Goal: Find specific page/section: Find specific page/section

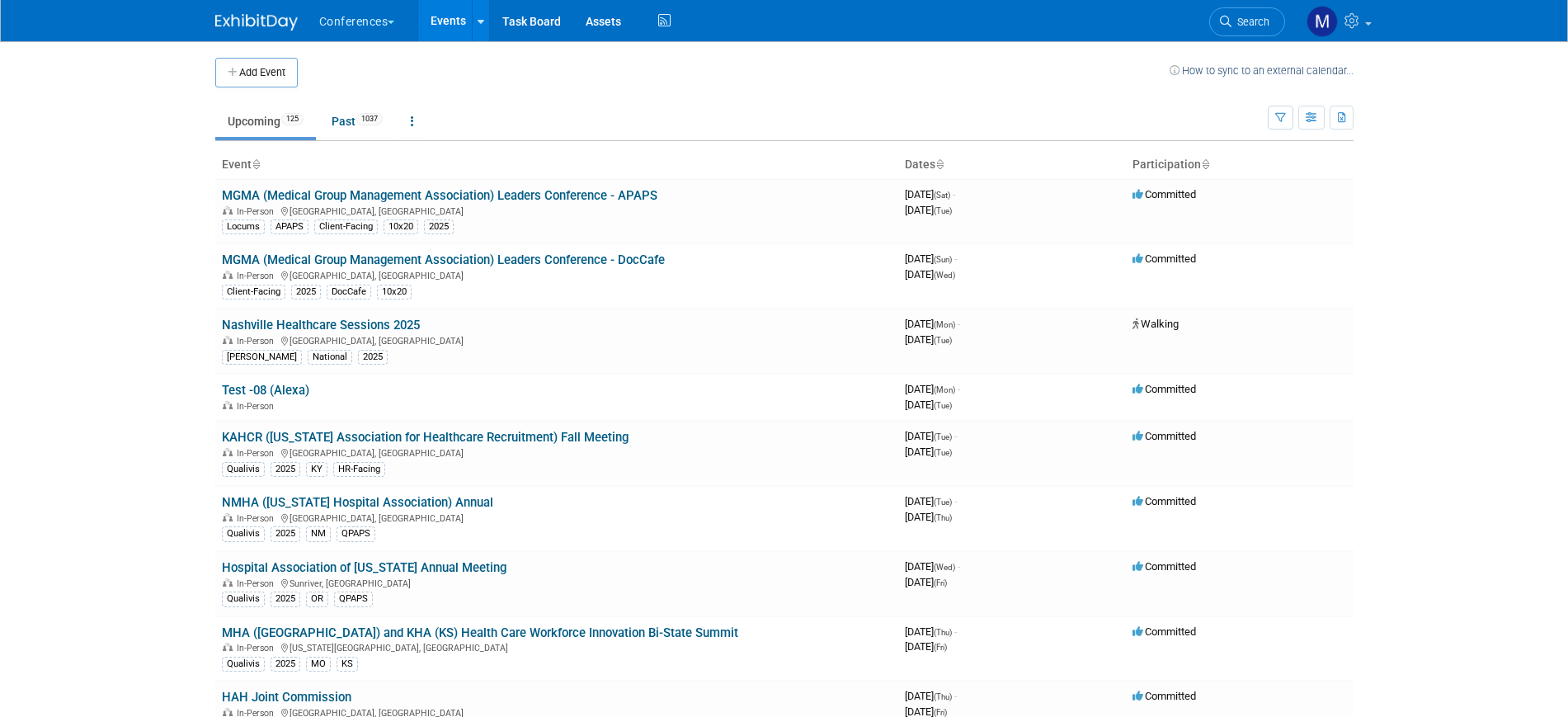
click at [1242, 25] on span "Search" at bounding box center [1250, 21] width 38 height 12
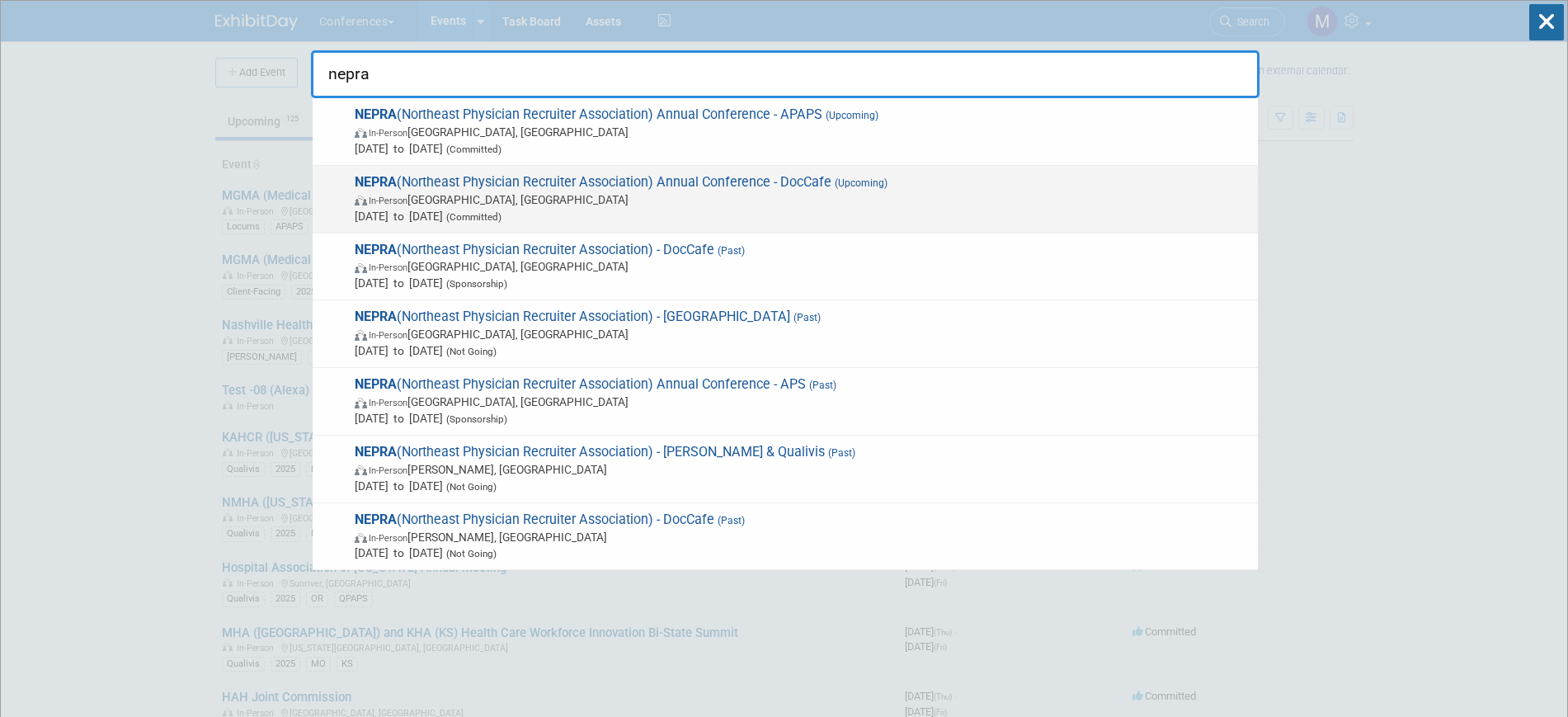
type input "nepra"
click at [589, 168] on div "NEPRA (Northeast Physician Recruiter Association) Annual Conference - DocCafe (…" at bounding box center [785, 199] width 946 height 68
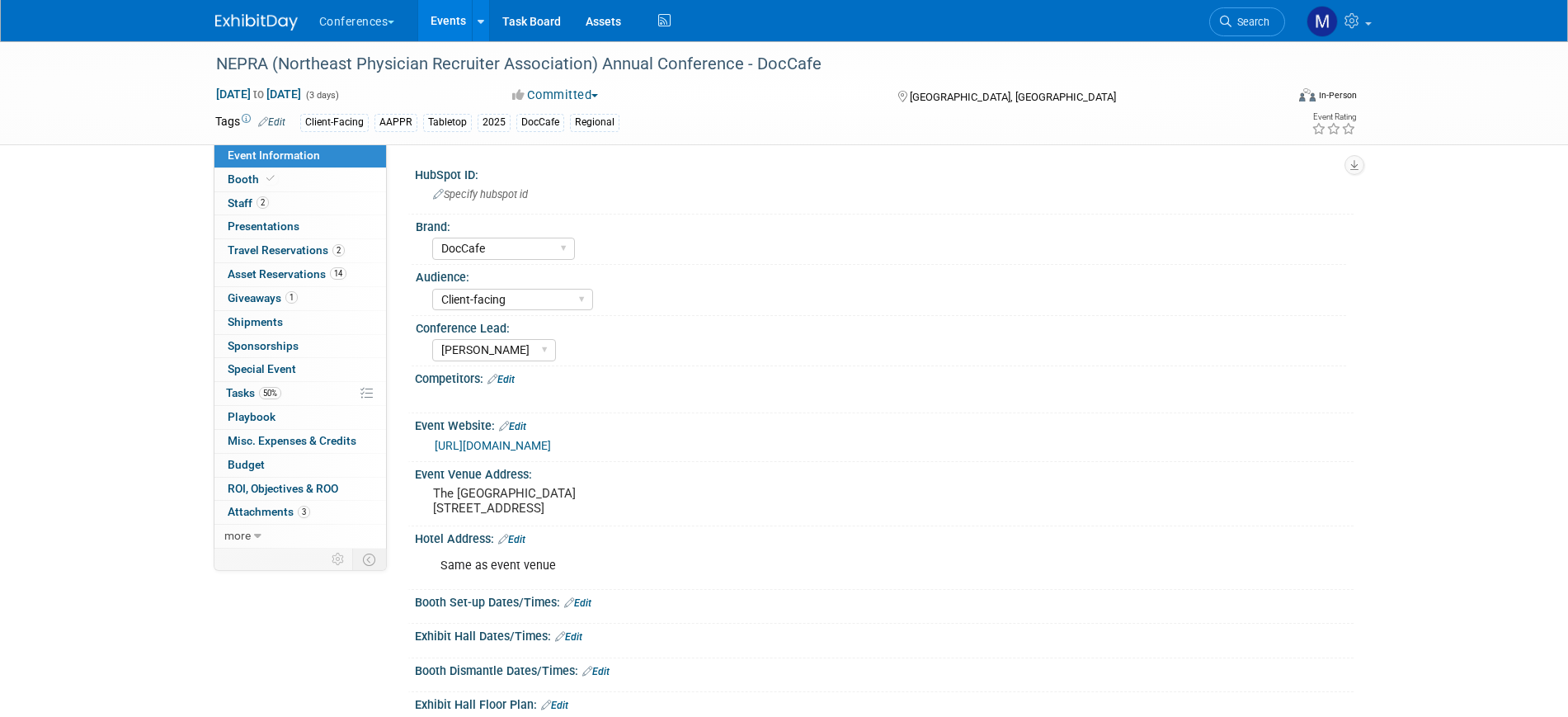
select select "DocCafe"
select select "Client-facing"
select select "Marygrace"
click at [290, 205] on link "2 Staff 2" at bounding box center [300, 203] width 172 height 23
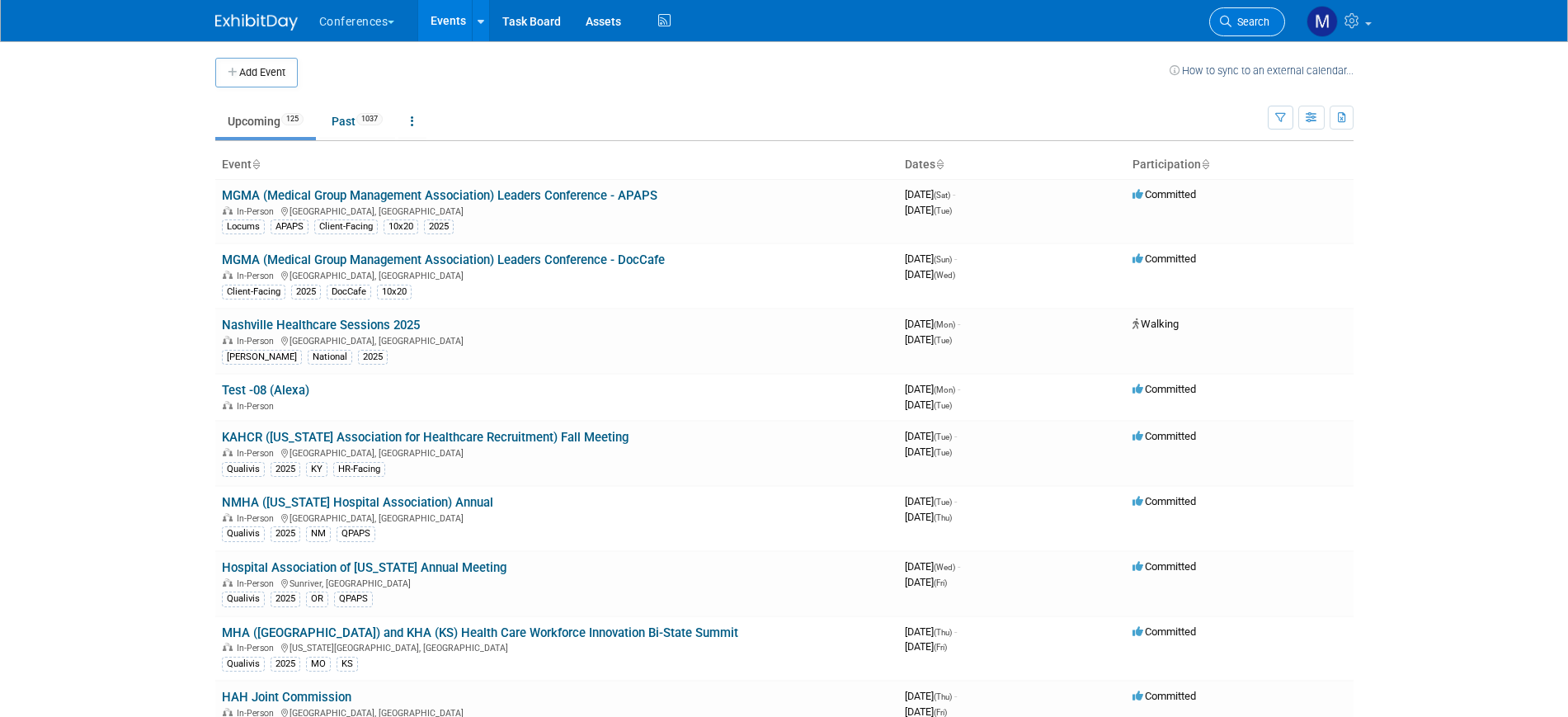
drag, startPoint x: 0, startPoint y: 0, endPoint x: 1248, endPoint y: 20, distance: 1248.2
click at [1248, 20] on span "Search" at bounding box center [1250, 21] width 38 height 12
type input "h"
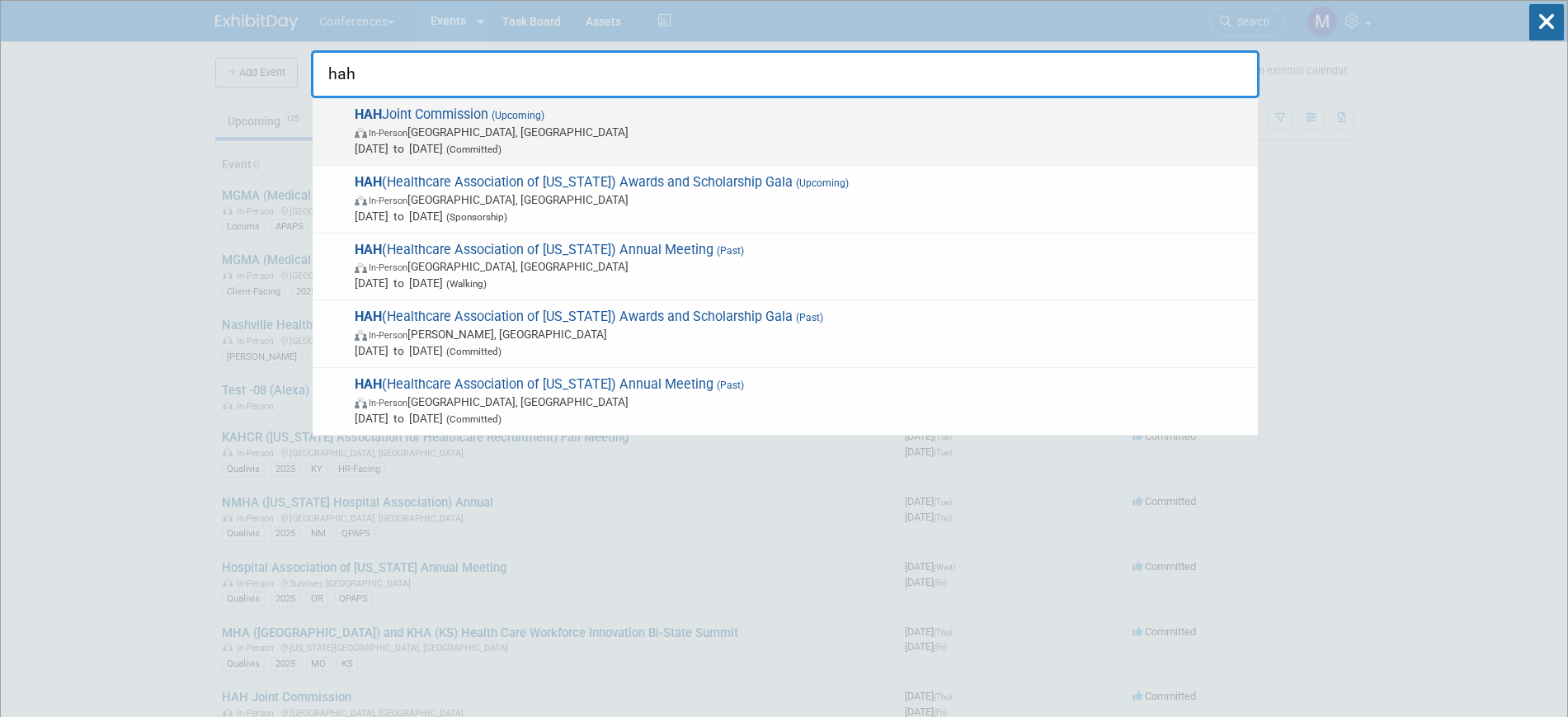
type input "hah"
click at [555, 135] on span "In-Person Honolulu, HI" at bounding box center [802, 132] width 895 height 17
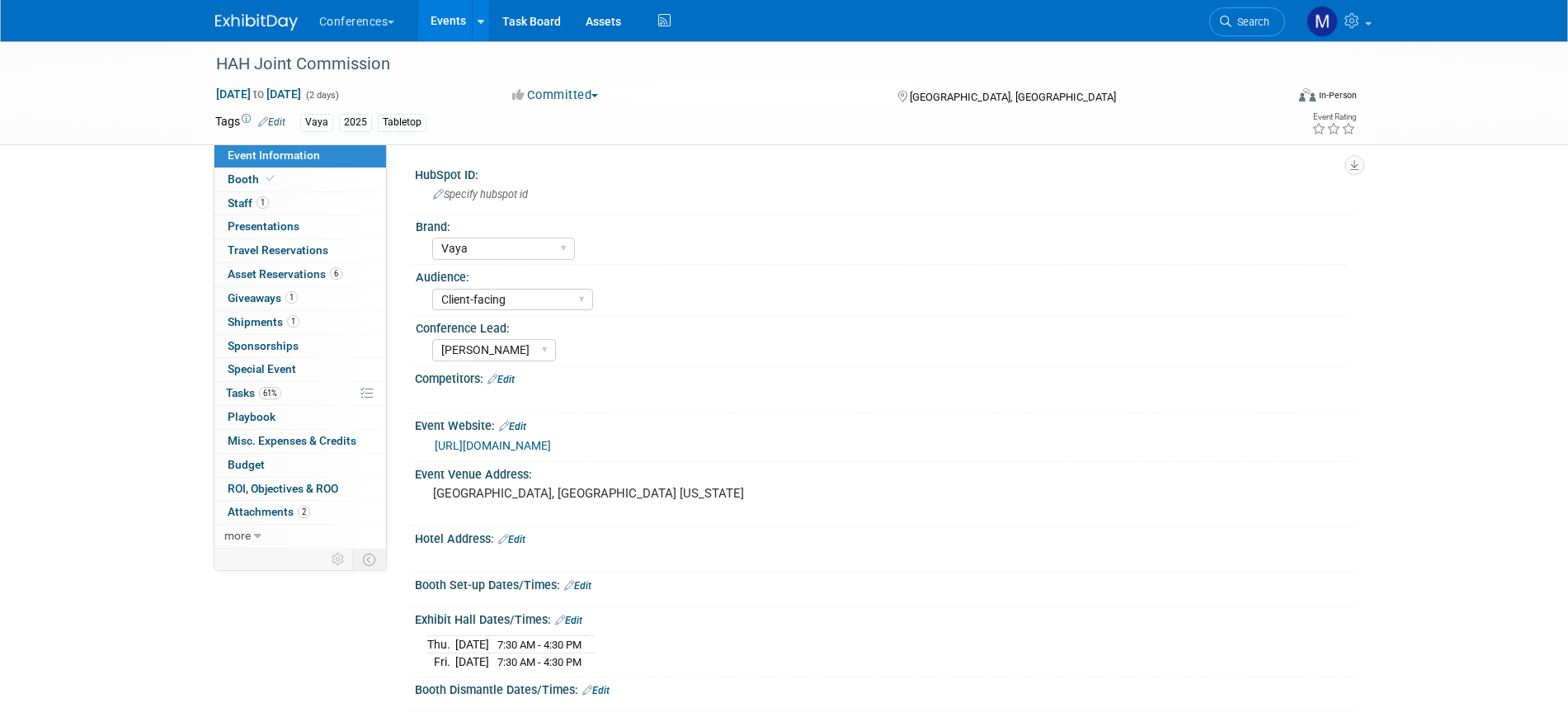
select select "Vaya"
select select "Client-facing"
select select "[PERSON_NAME]"
click at [295, 393] on link "61% Tasks 61%" at bounding box center [300, 393] width 172 height 23
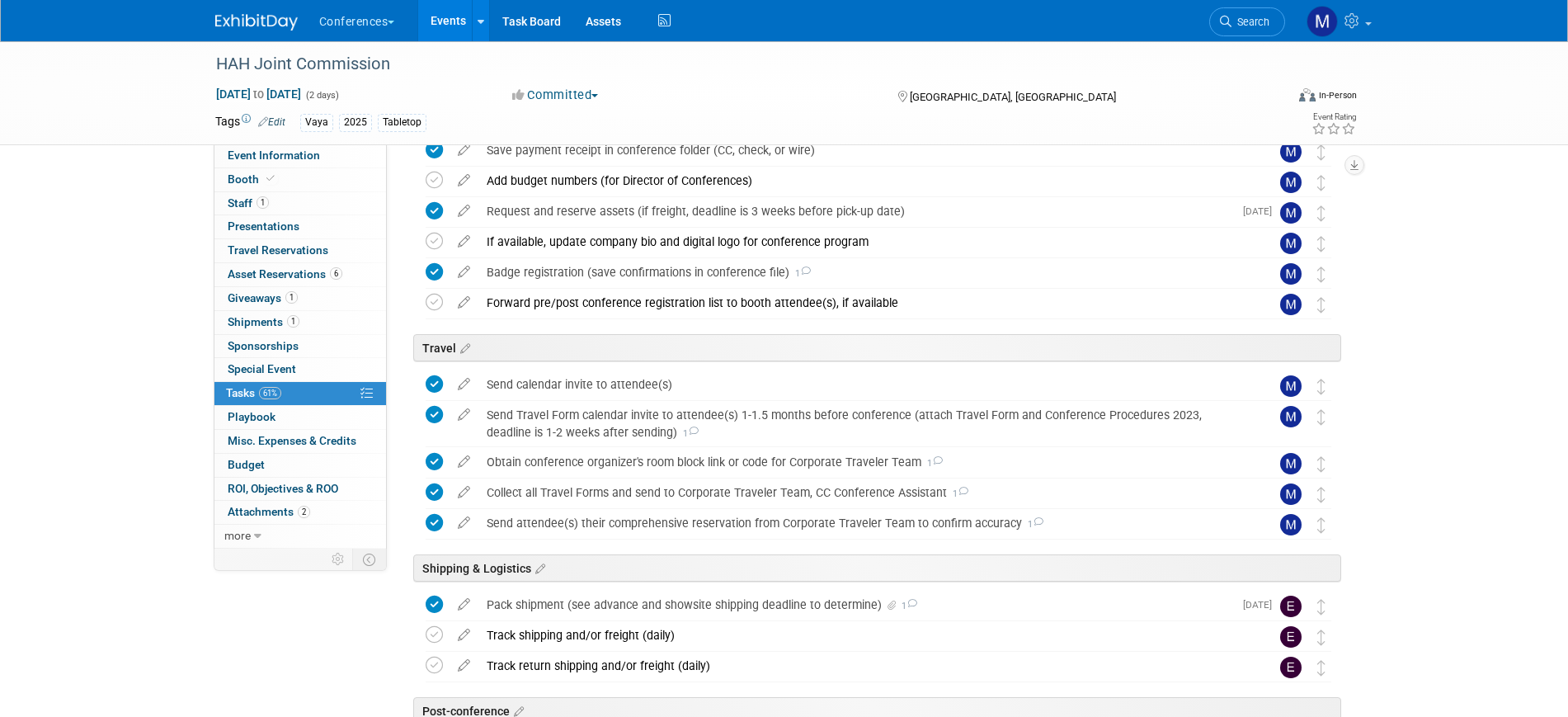
scroll to position [413, 0]
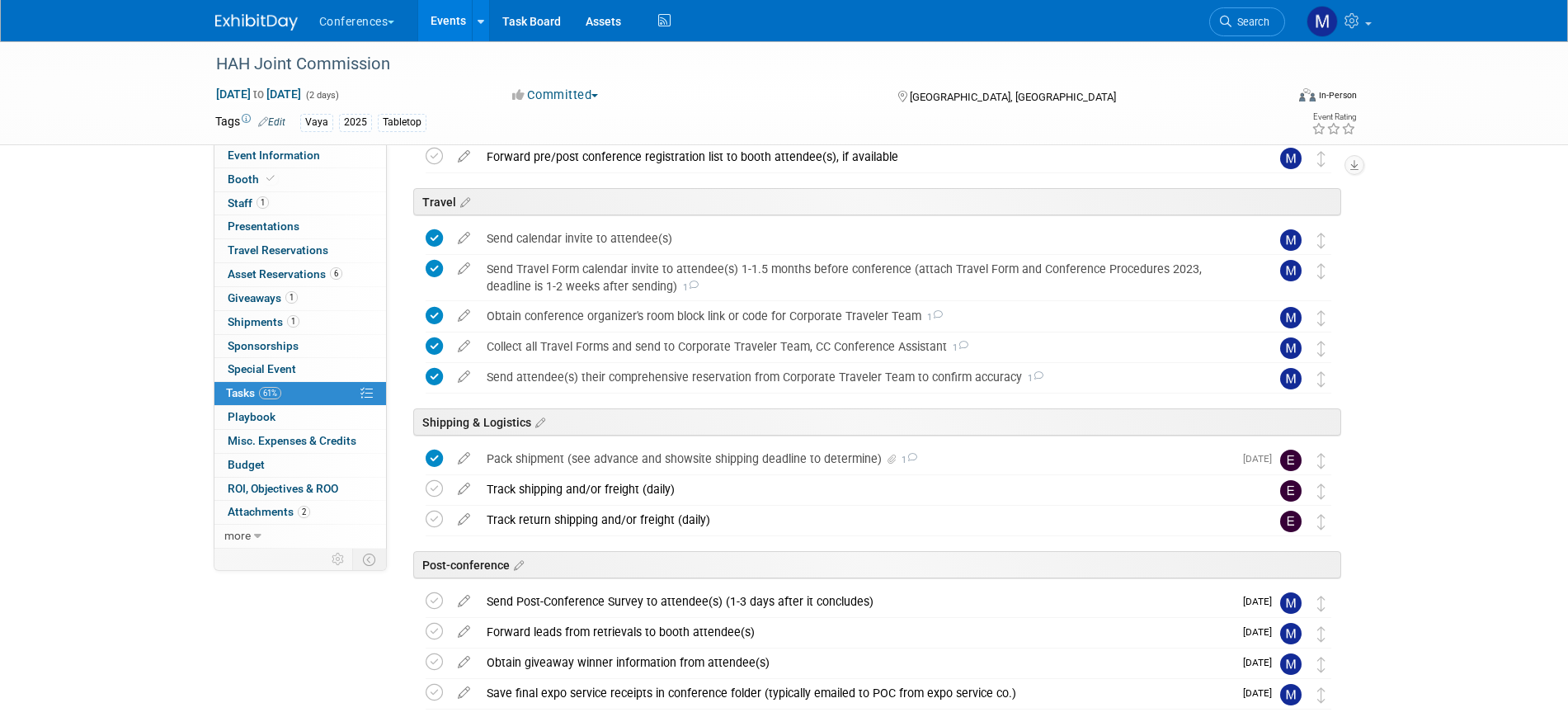
click at [674, 460] on div "Pack shipment (see advance and showsite shipping deadline to determine) 1" at bounding box center [856, 459] width 755 height 28
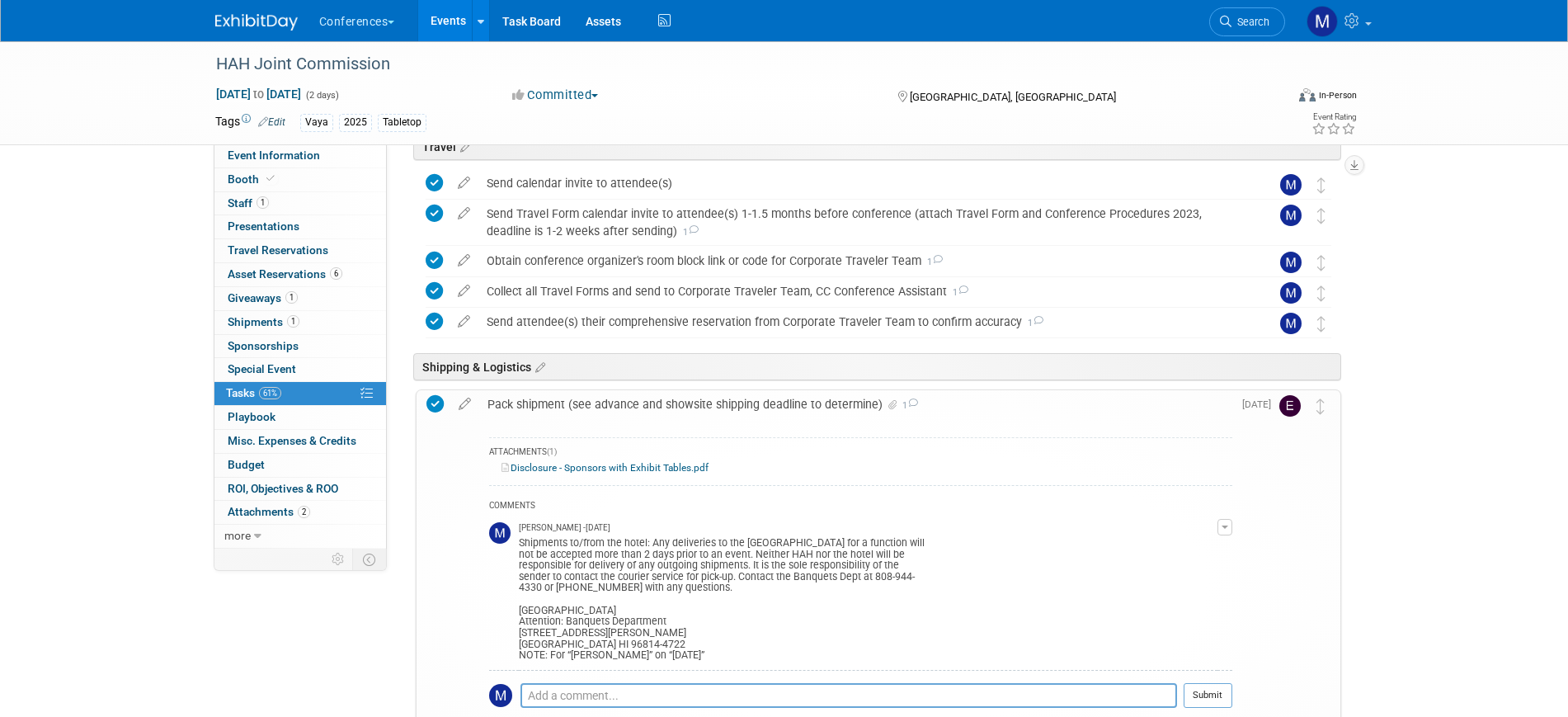
scroll to position [516, 0]
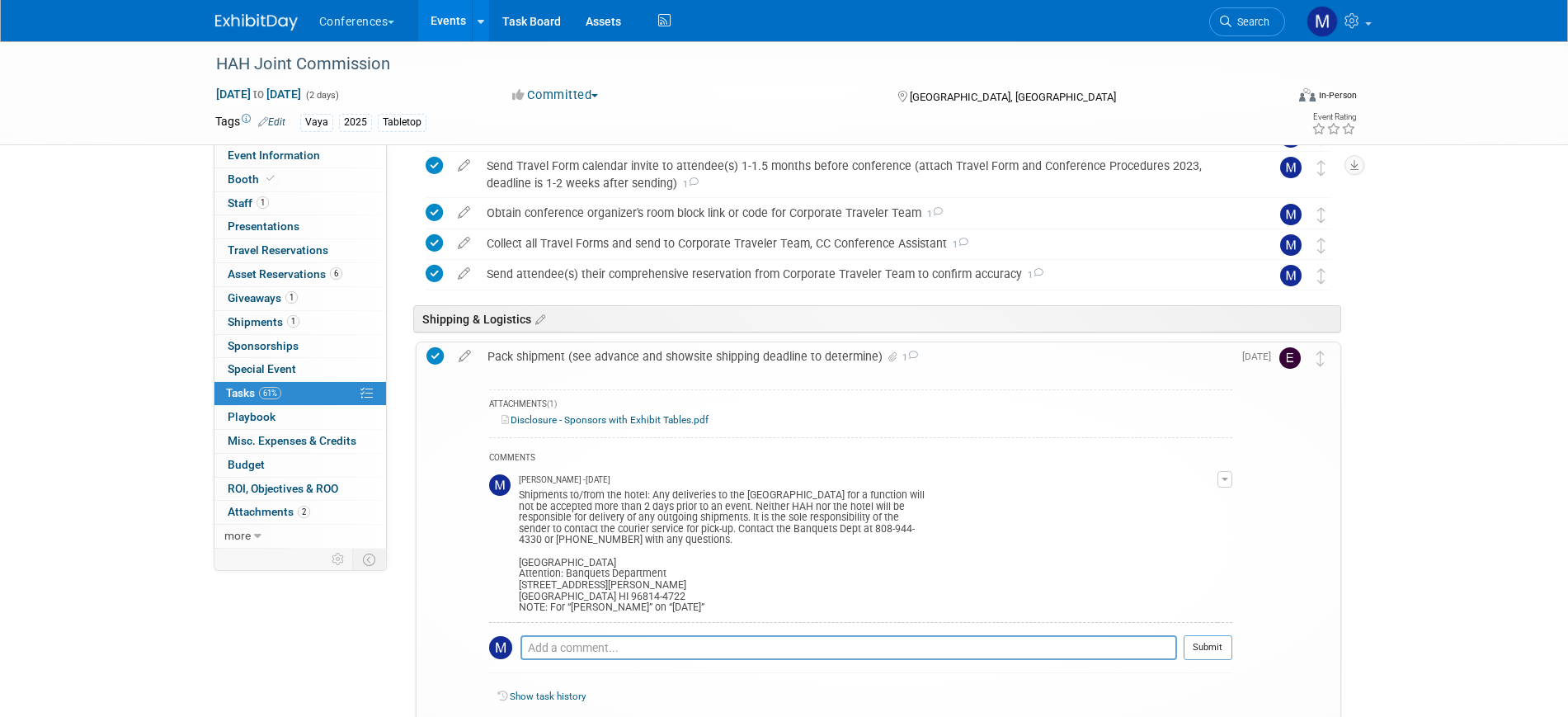
click at [680, 359] on div "Pack shipment (see advance and showsite shipping deadline to determine) 1" at bounding box center [855, 356] width 753 height 28
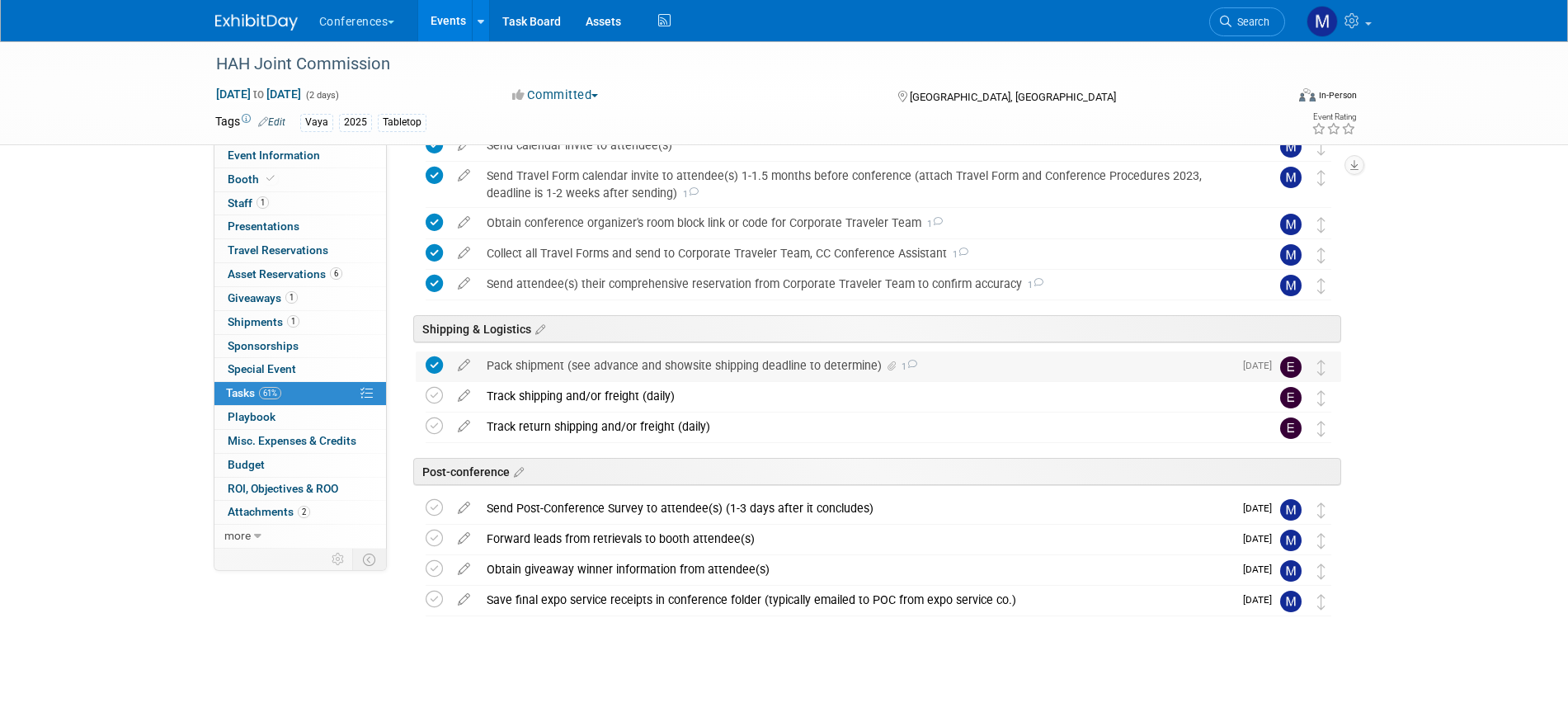
scroll to position [506, 0]
drag, startPoint x: 309, startPoint y: 150, endPoint x: 635, endPoint y: 421, distance: 423.9
click at [309, 150] on span "Event Information" at bounding box center [274, 155] width 93 height 13
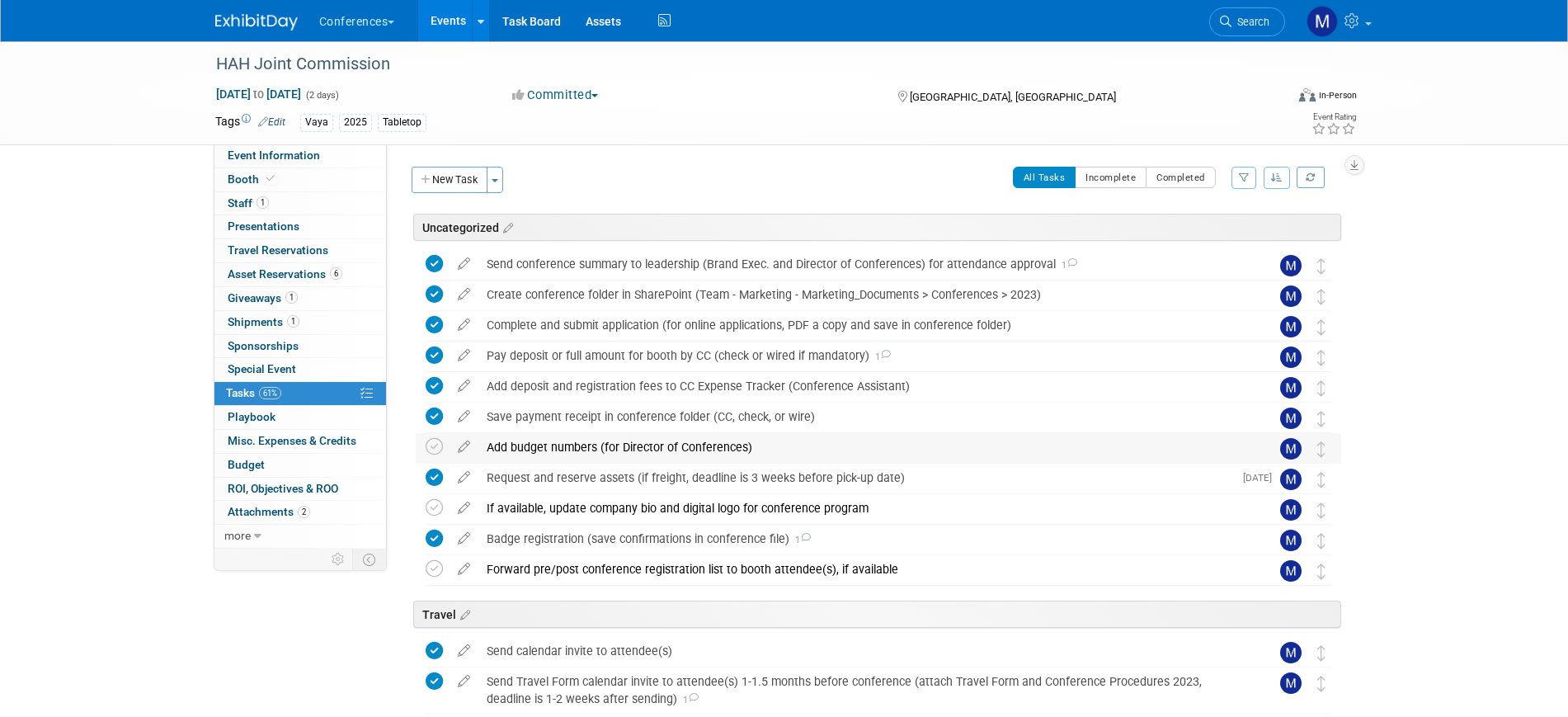
select select "Vaya"
select select "Client-facing"
select select "[PERSON_NAME]"
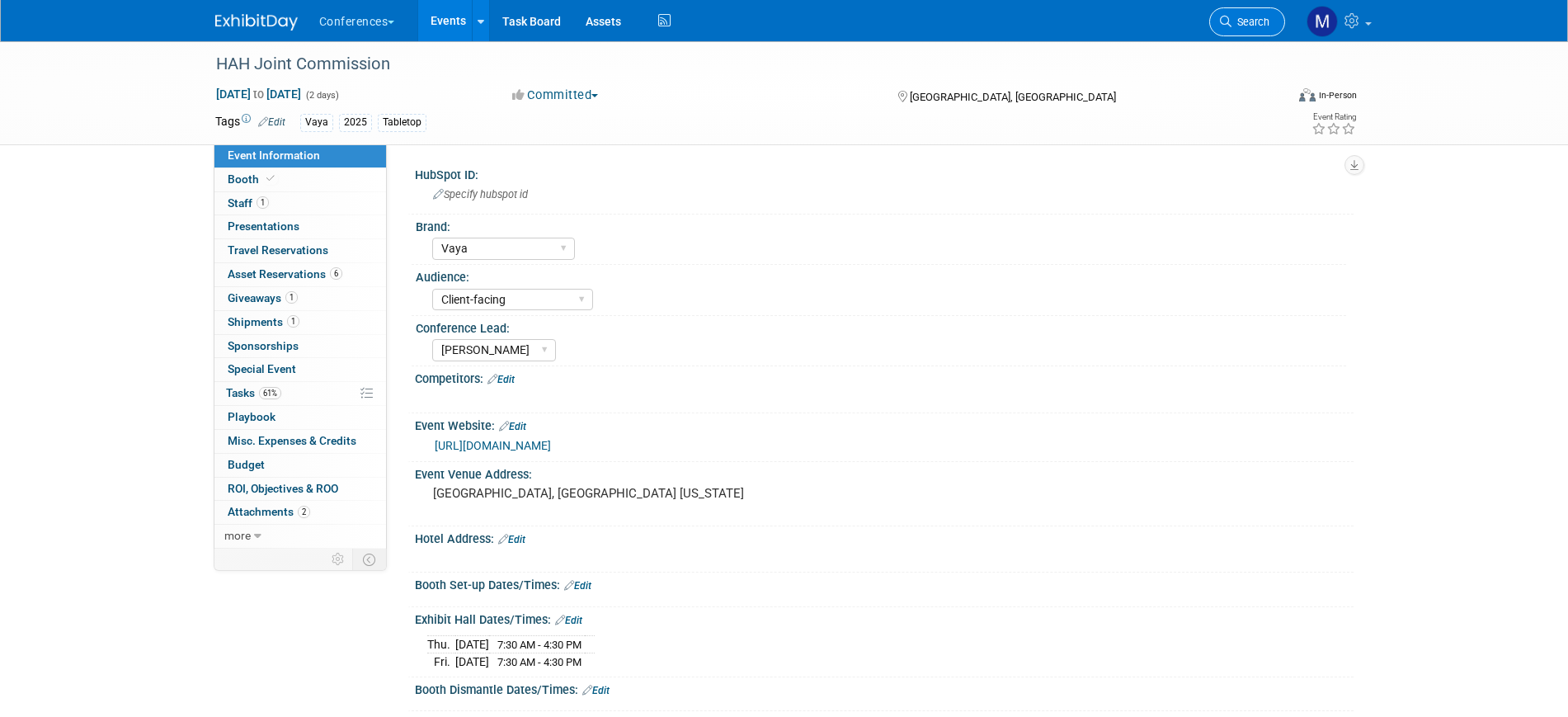
click at [1250, 27] on span "Search" at bounding box center [1250, 21] width 38 height 12
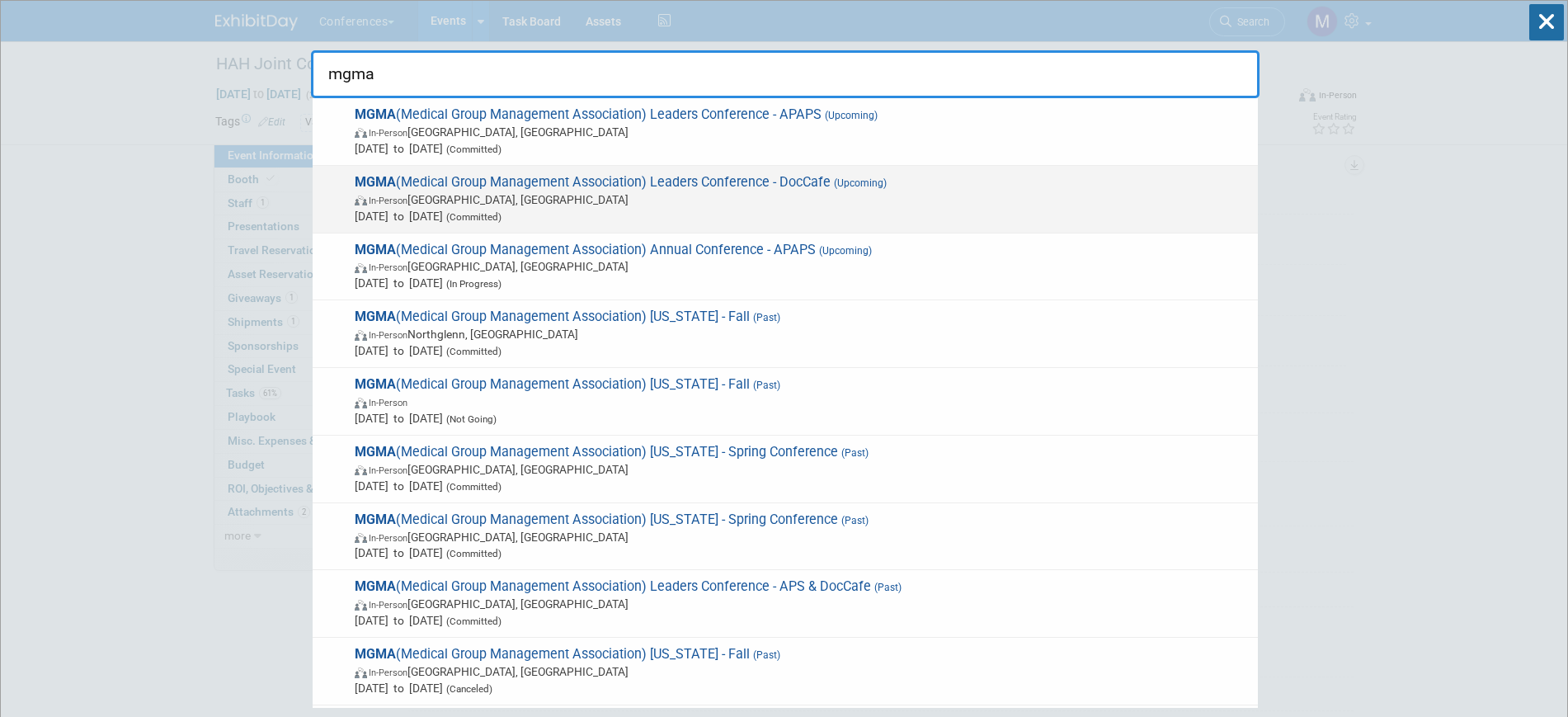
type input "mgma"
click at [835, 191] on span "In-Person Orlando, FL" at bounding box center [802, 199] width 895 height 17
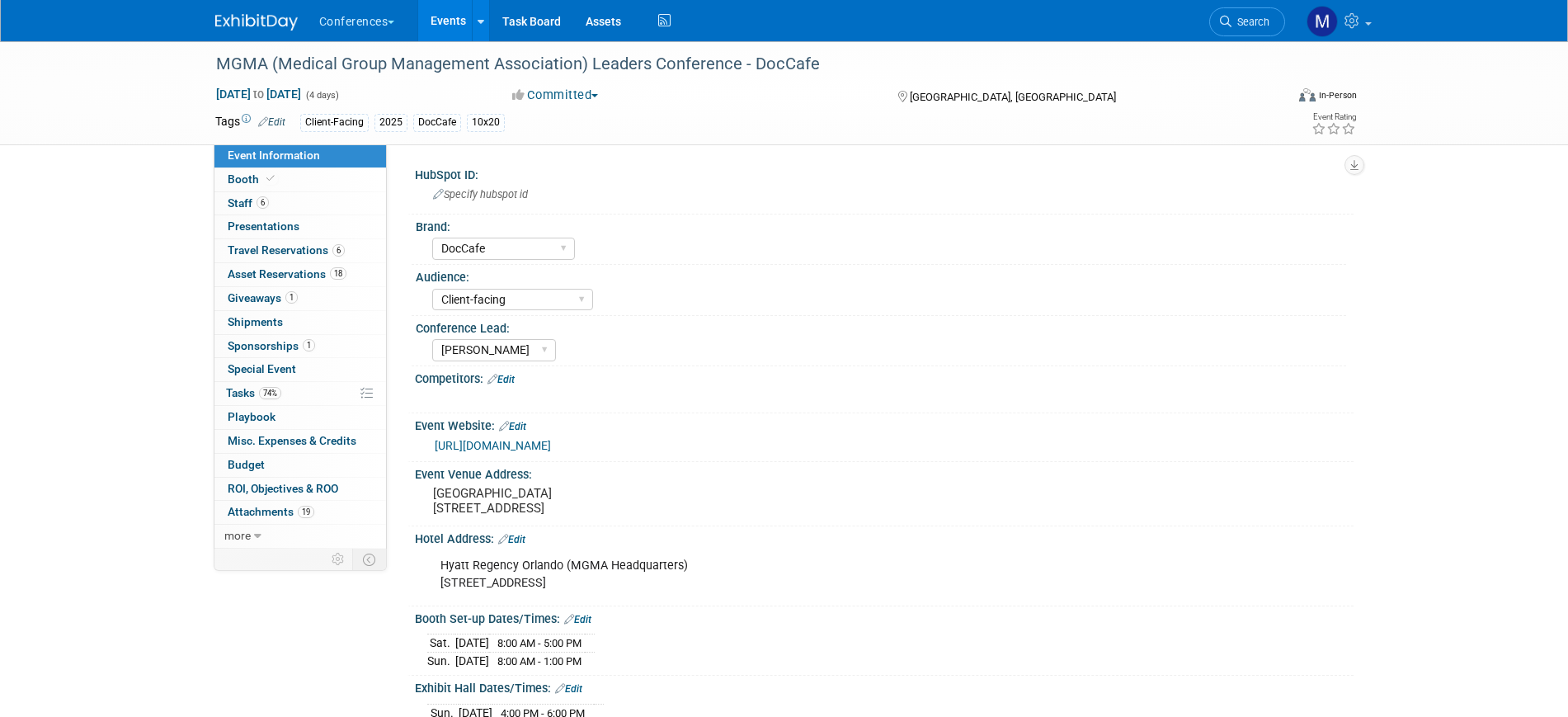
select select "DocCafe"
select select "Client-facing"
select select "[PERSON_NAME]"
